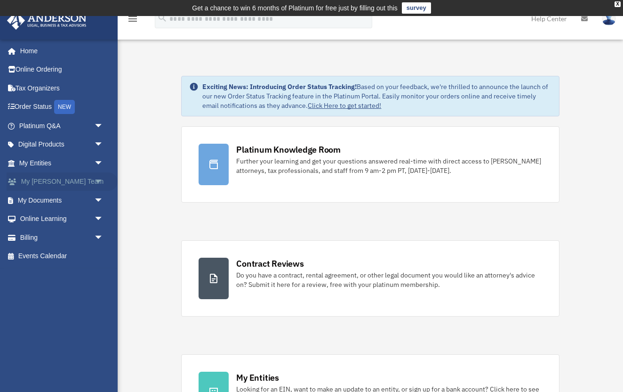
click at [35, 179] on link "My Anderson Team arrow_drop_down" at bounding box center [62, 181] width 111 height 19
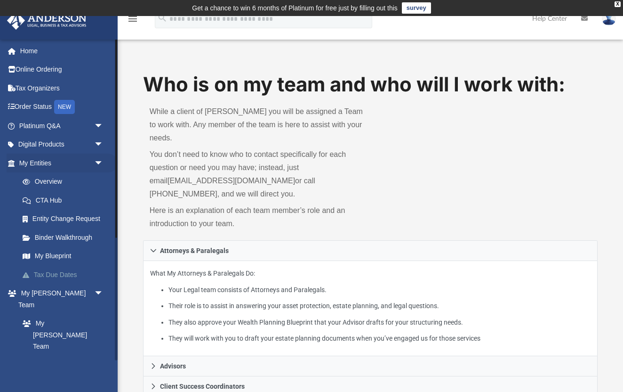
click at [45, 271] on link "Tax Due Dates" at bounding box center [65, 274] width 104 height 19
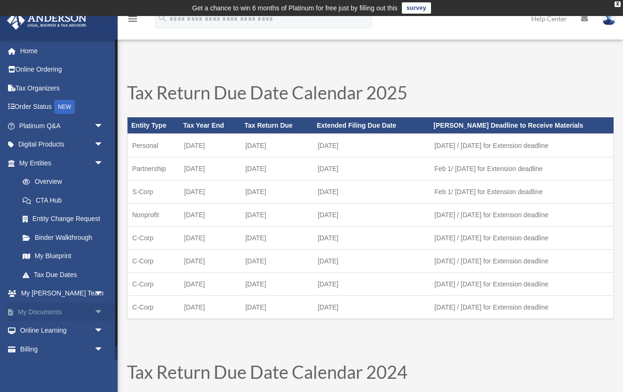
click at [51, 308] on link "My Documents arrow_drop_down" at bounding box center [62, 311] width 111 height 19
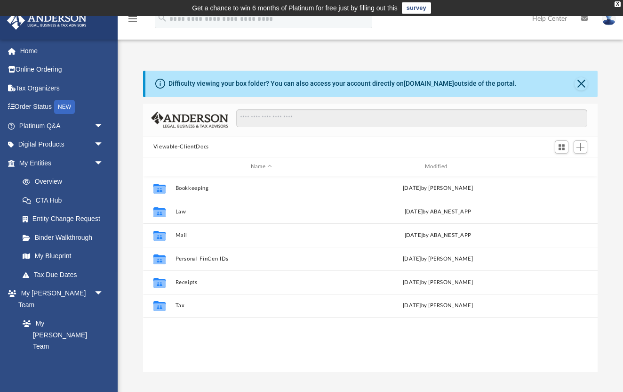
scroll to position [214, 455]
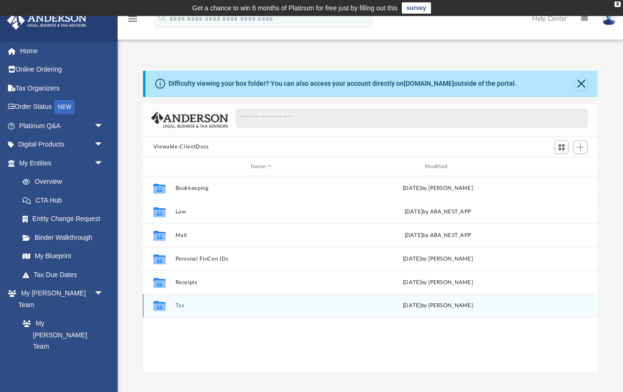
click at [176, 306] on button "Tax" at bounding box center [261, 306] width 172 height 6
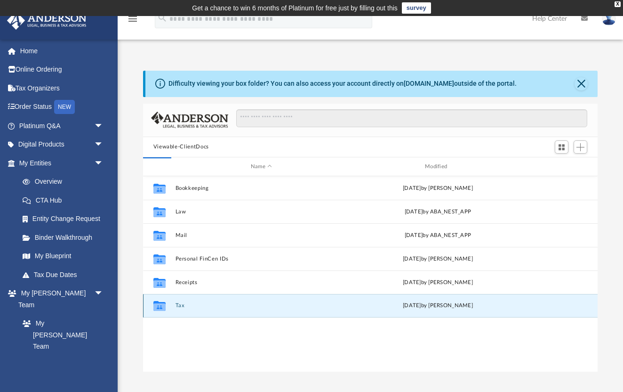
click at [176, 306] on button "Tax" at bounding box center [261, 306] width 172 height 6
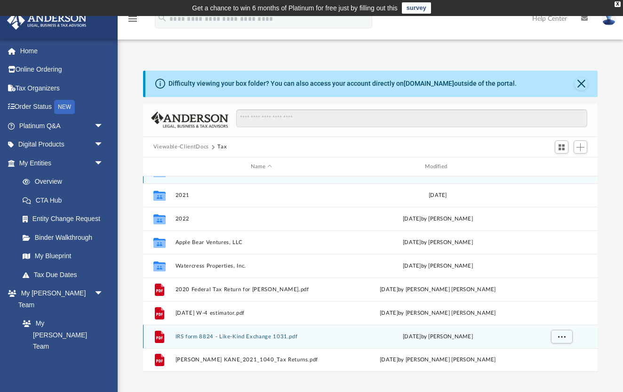
scroll to position [16, 0]
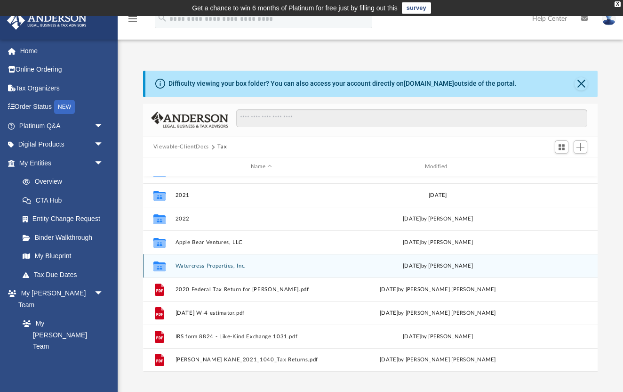
click at [179, 266] on button "Watercress Properties, Inc." at bounding box center [261, 266] width 172 height 6
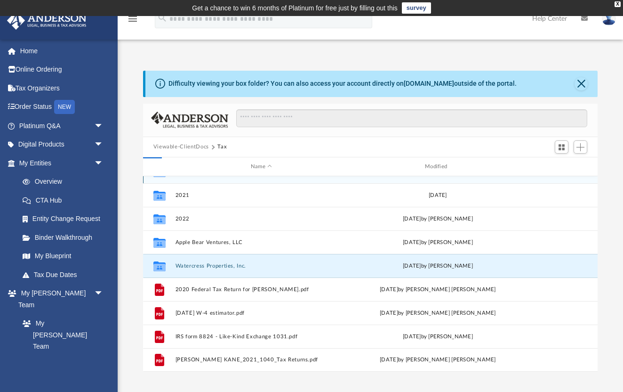
scroll to position [0, 0]
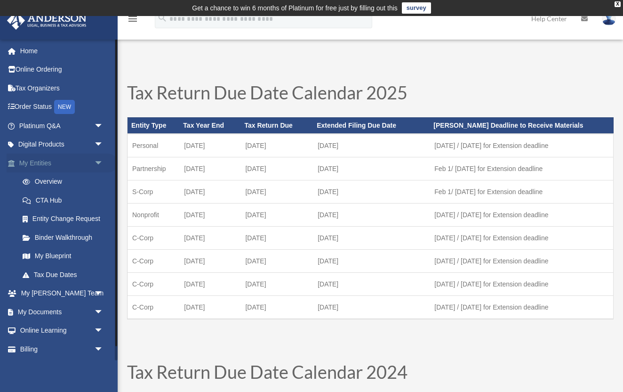
click at [47, 159] on link "My Entities arrow_drop_down" at bounding box center [62, 162] width 111 height 19
